Goal: Information Seeking & Learning: Learn about a topic

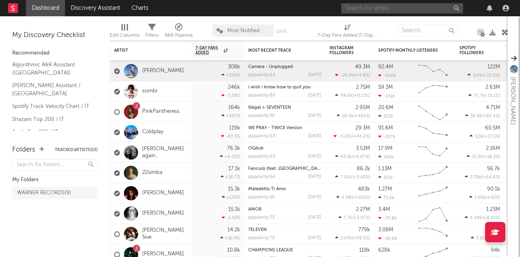
click at [395, 11] on input "text" at bounding box center [402, 8] width 122 height 10
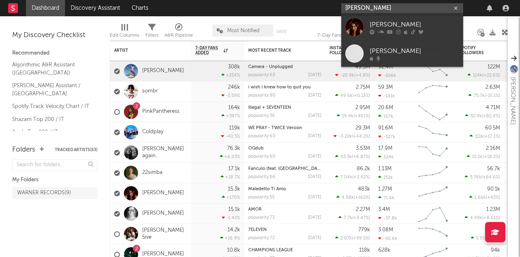
type input "[PERSON_NAME]"
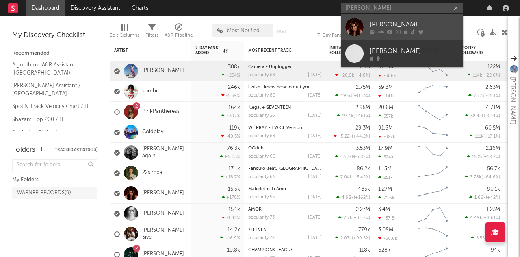
click at [359, 21] on div at bounding box center [355, 27] width 18 height 18
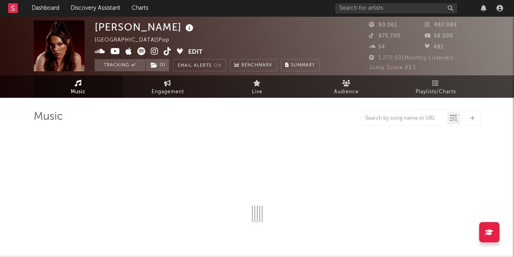
select select "6m"
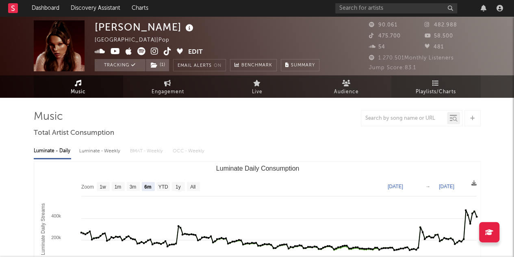
click at [448, 81] on link "Playlists/Charts" at bounding box center [435, 86] width 89 height 22
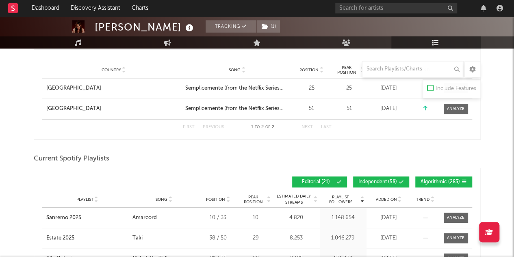
scroll to position [510, 0]
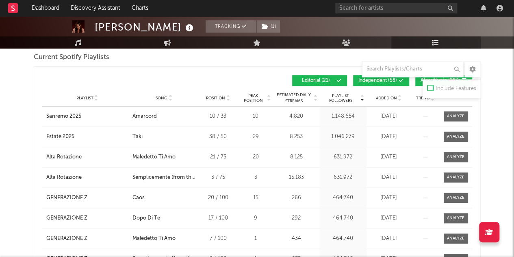
click at [365, 79] on span "Independent ( 58 )" at bounding box center [378, 80] width 39 height 5
click at [422, 80] on span "Algorithmic ( 283 )" at bounding box center [440, 80] width 39 height 5
click at [383, 97] on span "Added On" at bounding box center [386, 98] width 21 height 5
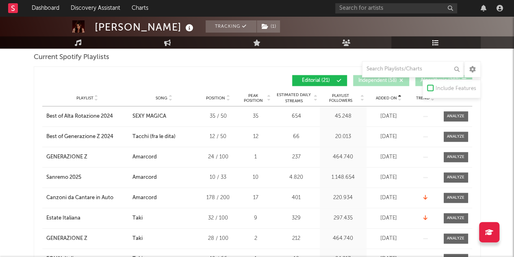
click at [383, 97] on span "Added On" at bounding box center [386, 98] width 21 height 5
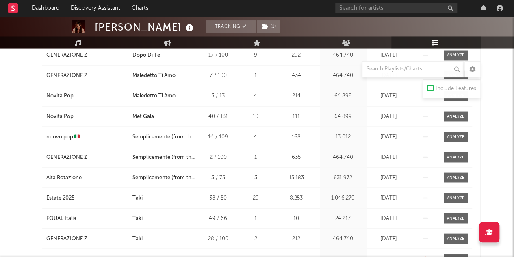
scroll to position [672, 0]
